Goal: Task Accomplishment & Management: Use online tool/utility

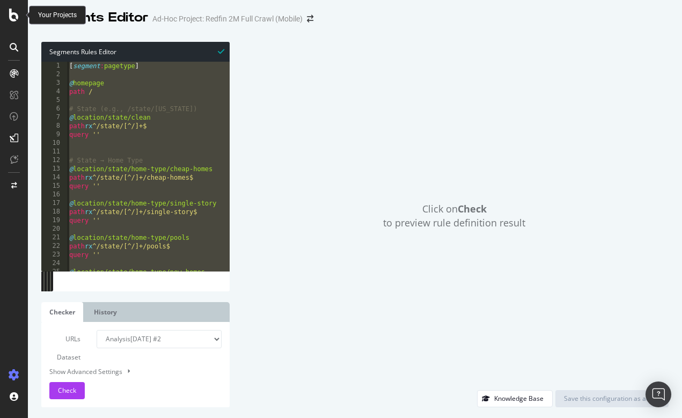
click at [15, 21] on icon at bounding box center [14, 15] width 10 height 13
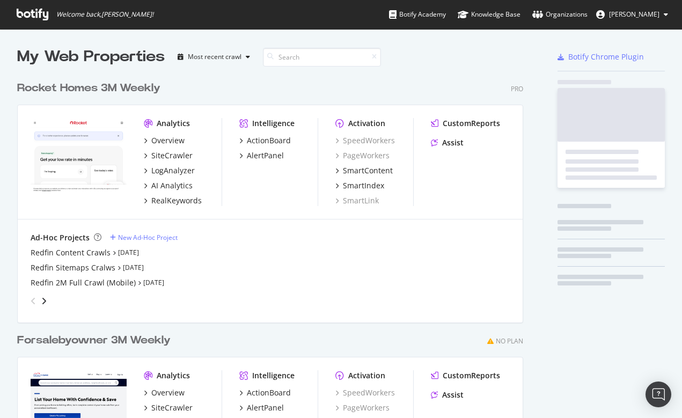
scroll to position [418, 682]
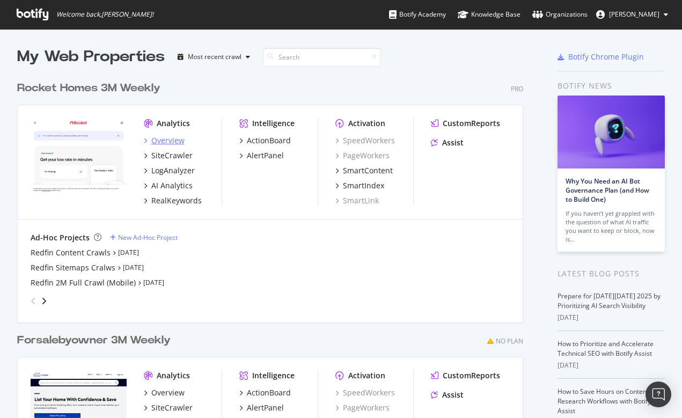
click at [171, 138] on div "Overview" at bounding box center [167, 140] width 33 height 11
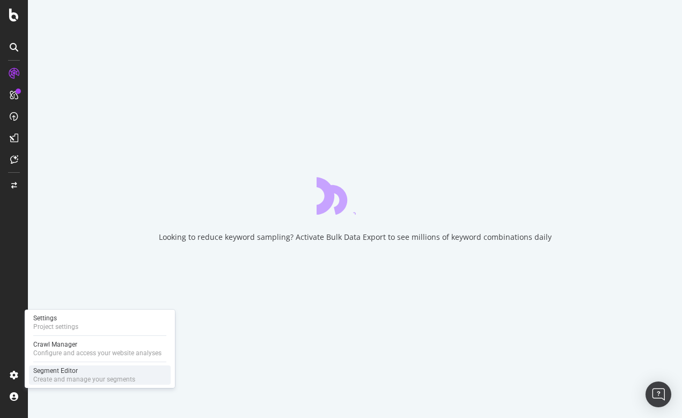
click at [44, 371] on div "Segment Editor" at bounding box center [84, 370] width 102 height 9
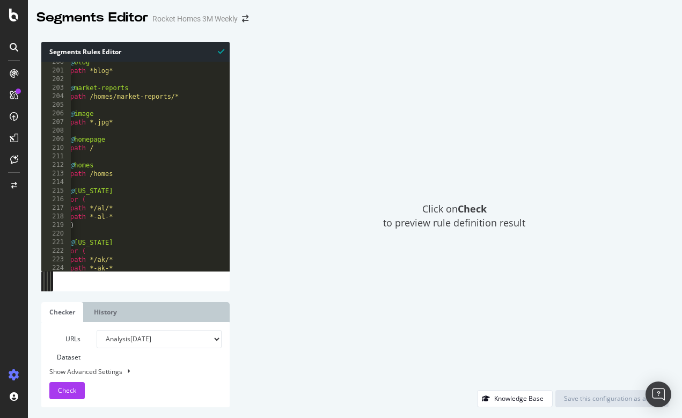
scroll to position [1712, 0]
type textarea "@Alabama"
click at [123, 194] on div "@ blog path *blog* @ market-reports path /homes/market-reports/* @ image path *…" at bounding box center [248, 169] width 360 height 225
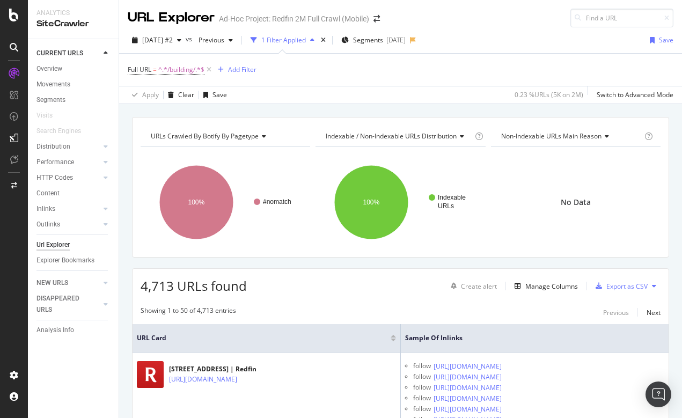
scroll to position [1113, 0]
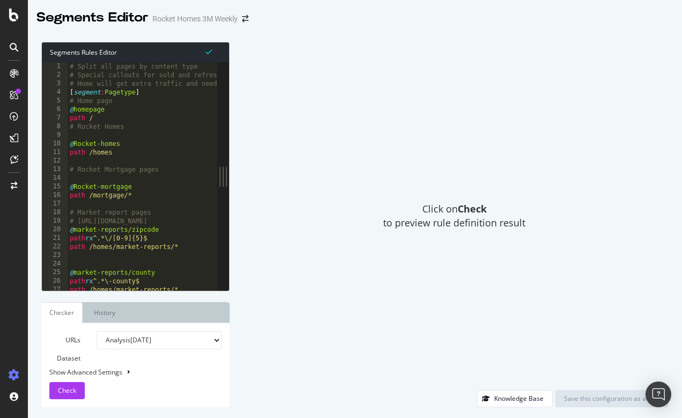
click at [12, 23] on div at bounding box center [14, 209] width 28 height 418
click at [16, 12] on icon at bounding box center [14, 15] width 10 height 13
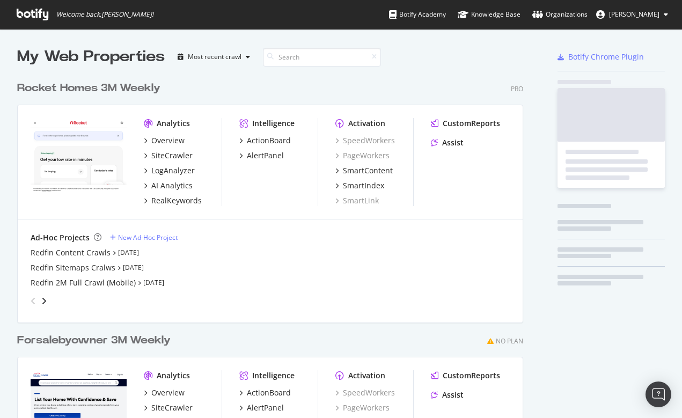
scroll to position [418, 682]
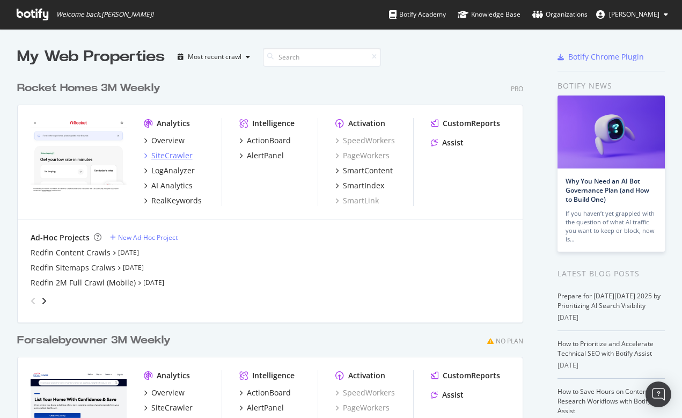
click at [166, 155] on div "SiteCrawler" at bounding box center [171, 155] width 41 height 11
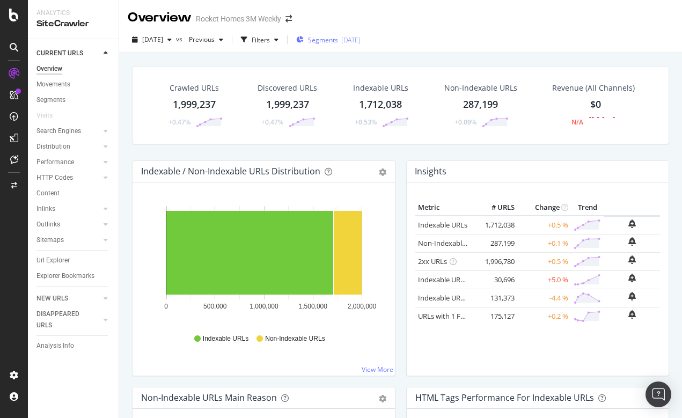
click at [333, 39] on span "Segments" at bounding box center [323, 39] width 30 height 9
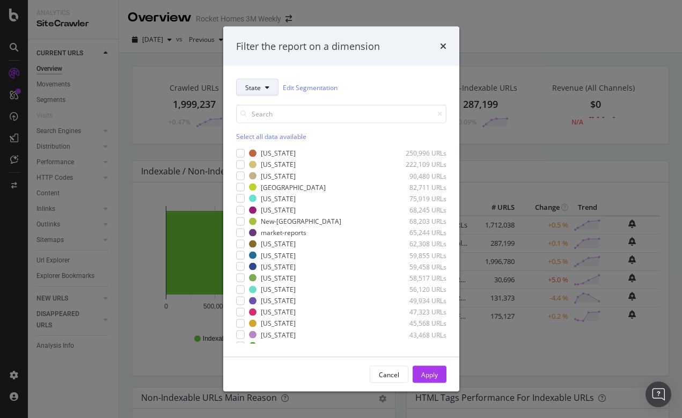
click at [267, 86] on icon "modal" at bounding box center [267, 87] width 4 height 6
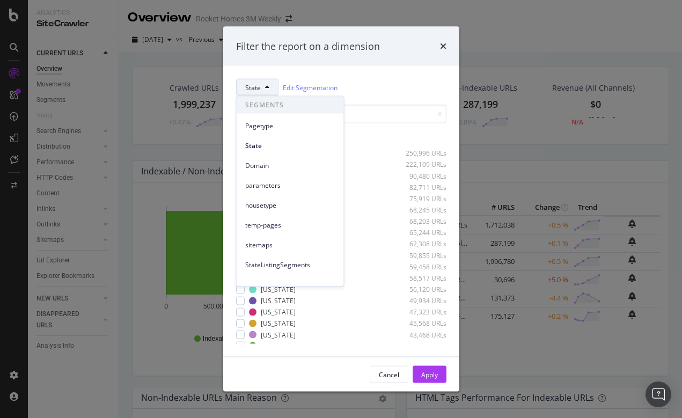
click at [383, 79] on div "State Edit Segmentation" at bounding box center [341, 87] width 210 height 17
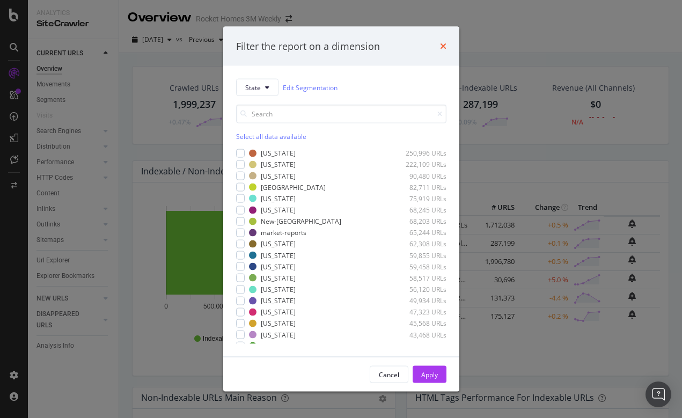
click at [440, 42] on icon "times" at bounding box center [443, 46] width 6 height 9
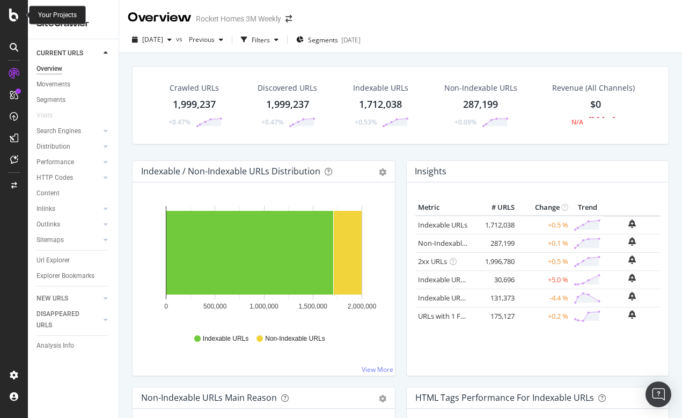
click at [16, 16] on icon at bounding box center [14, 15] width 10 height 13
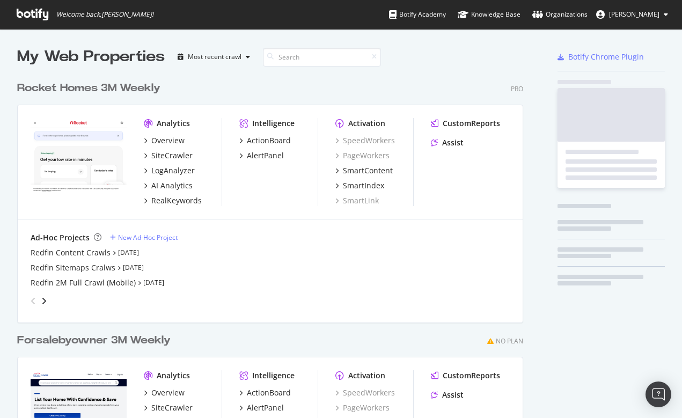
scroll to position [418, 682]
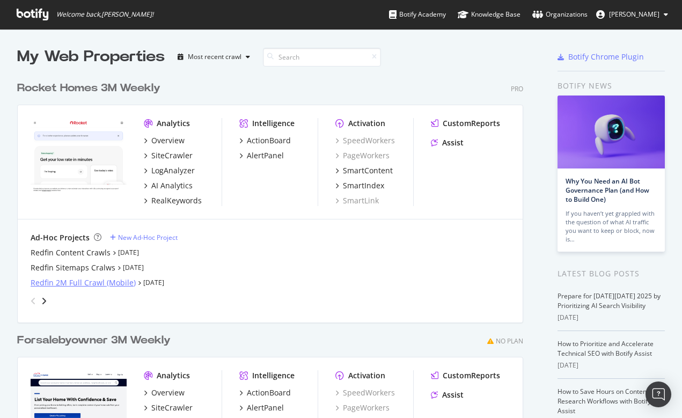
click at [69, 282] on div "Redfin 2M Full Crawl (Mobile)" at bounding box center [83, 282] width 105 height 11
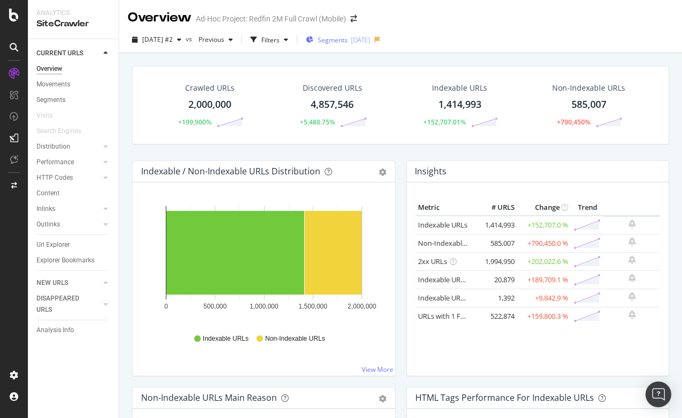
click at [348, 41] on span "Segments" at bounding box center [333, 39] width 30 height 9
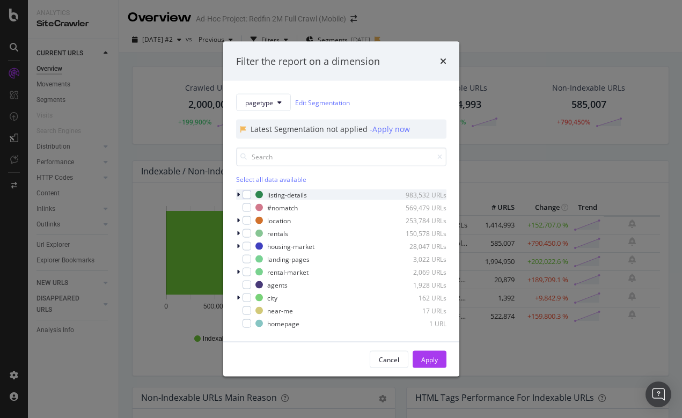
click at [239, 193] on icon "modal" at bounding box center [238, 195] width 3 height 6
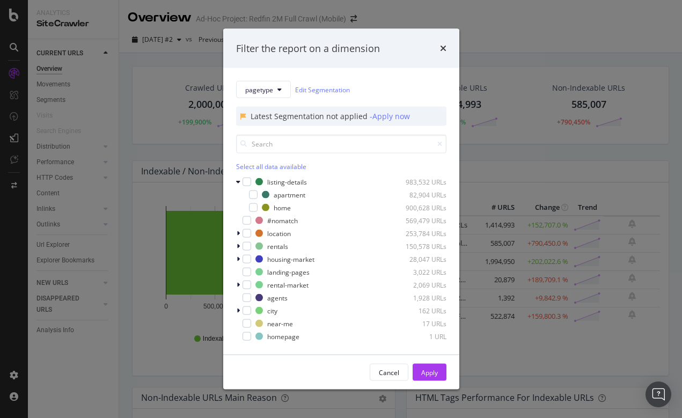
click at [442, 43] on div "times" at bounding box center [443, 48] width 6 height 14
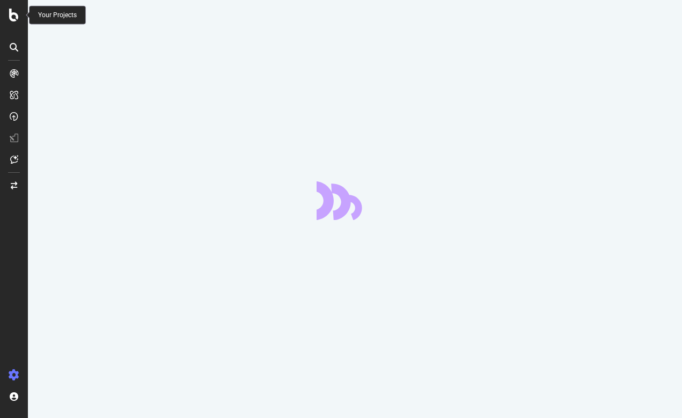
click at [13, 19] on icon at bounding box center [14, 15] width 10 height 13
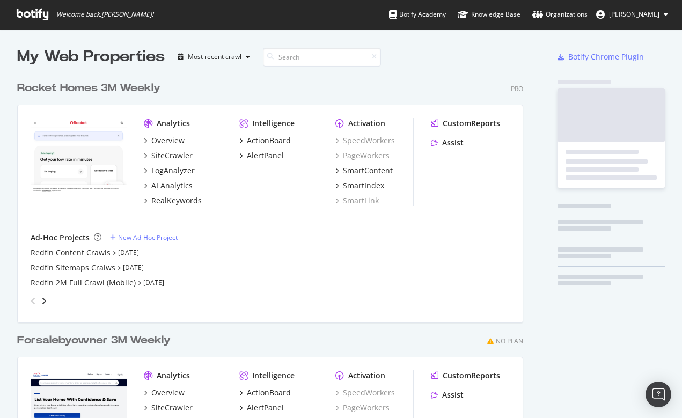
scroll to position [485, 514]
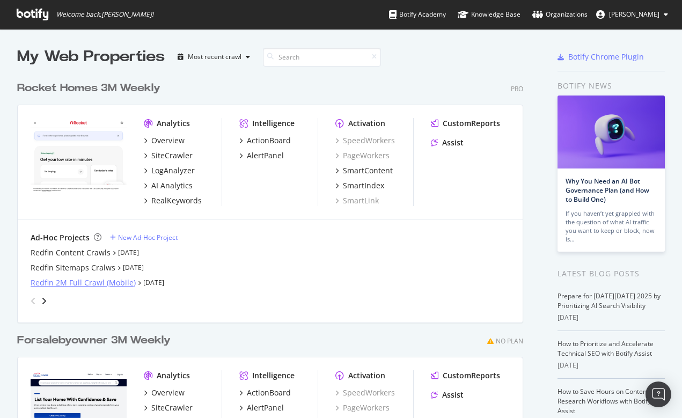
click at [72, 284] on div "Redfin 2M Full Crawl (Mobile)" at bounding box center [83, 282] width 105 height 11
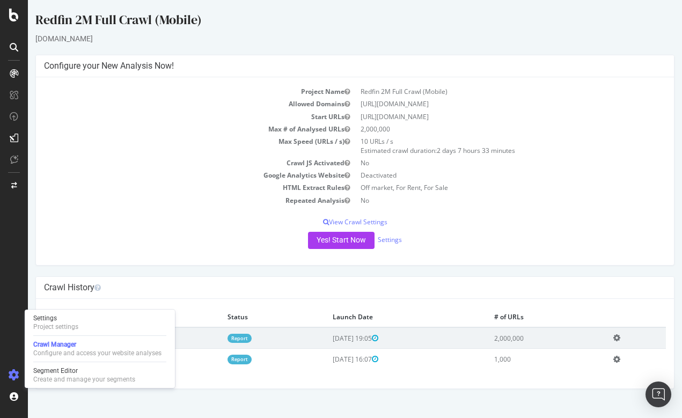
click at [16, 372] on icon at bounding box center [14, 375] width 11 height 11
click at [60, 369] on div "Segment Editor" at bounding box center [84, 370] width 102 height 9
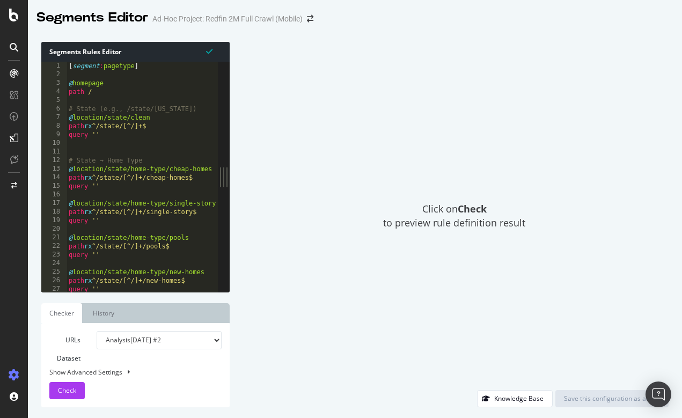
click at [317, 152] on div "Click on Check to preview rule definition result" at bounding box center [454, 216] width 428 height 348
click at [15, 46] on icon at bounding box center [14, 47] width 9 height 9
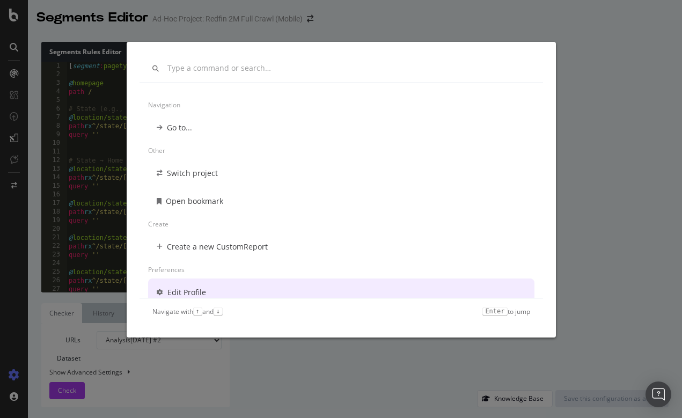
scroll to position [9, 0]
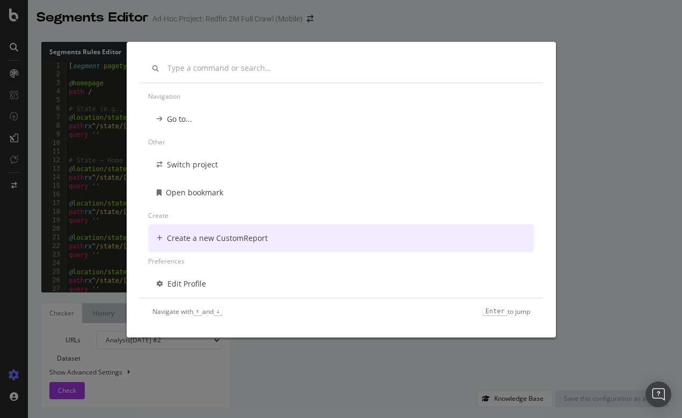
click at [656, 257] on div "Navigation Go to... Other Switch project Open bookmark Create Create a new Cust…" at bounding box center [341, 209] width 682 height 418
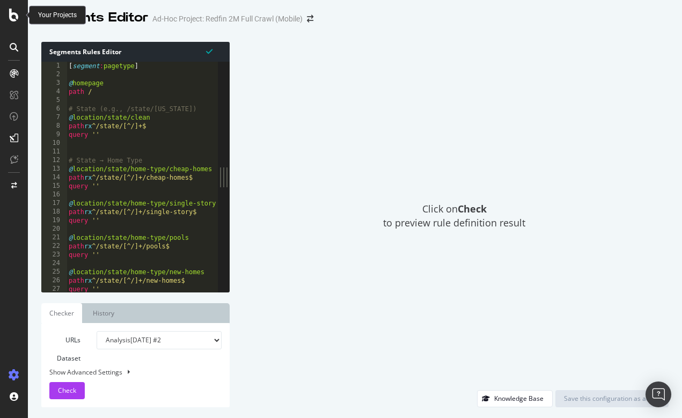
click at [12, 12] on icon at bounding box center [14, 15] width 10 height 13
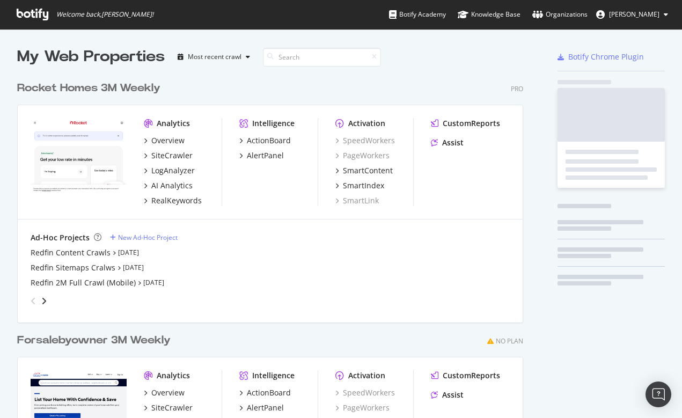
scroll to position [418, 682]
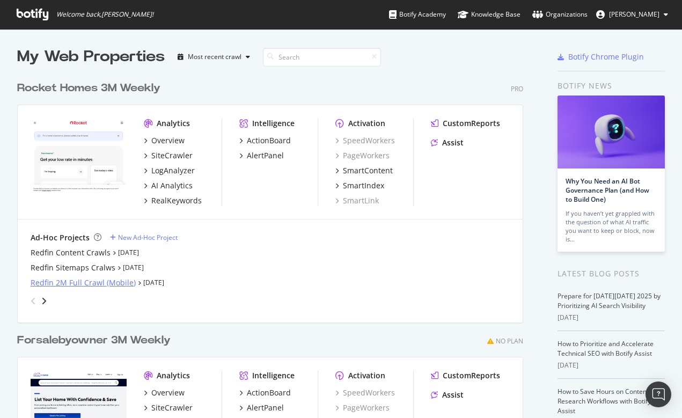
click at [57, 283] on div "Redfin 2M Full Crawl (Mobile)" at bounding box center [83, 282] width 105 height 11
